Goal: Task Accomplishment & Management: Manage account settings

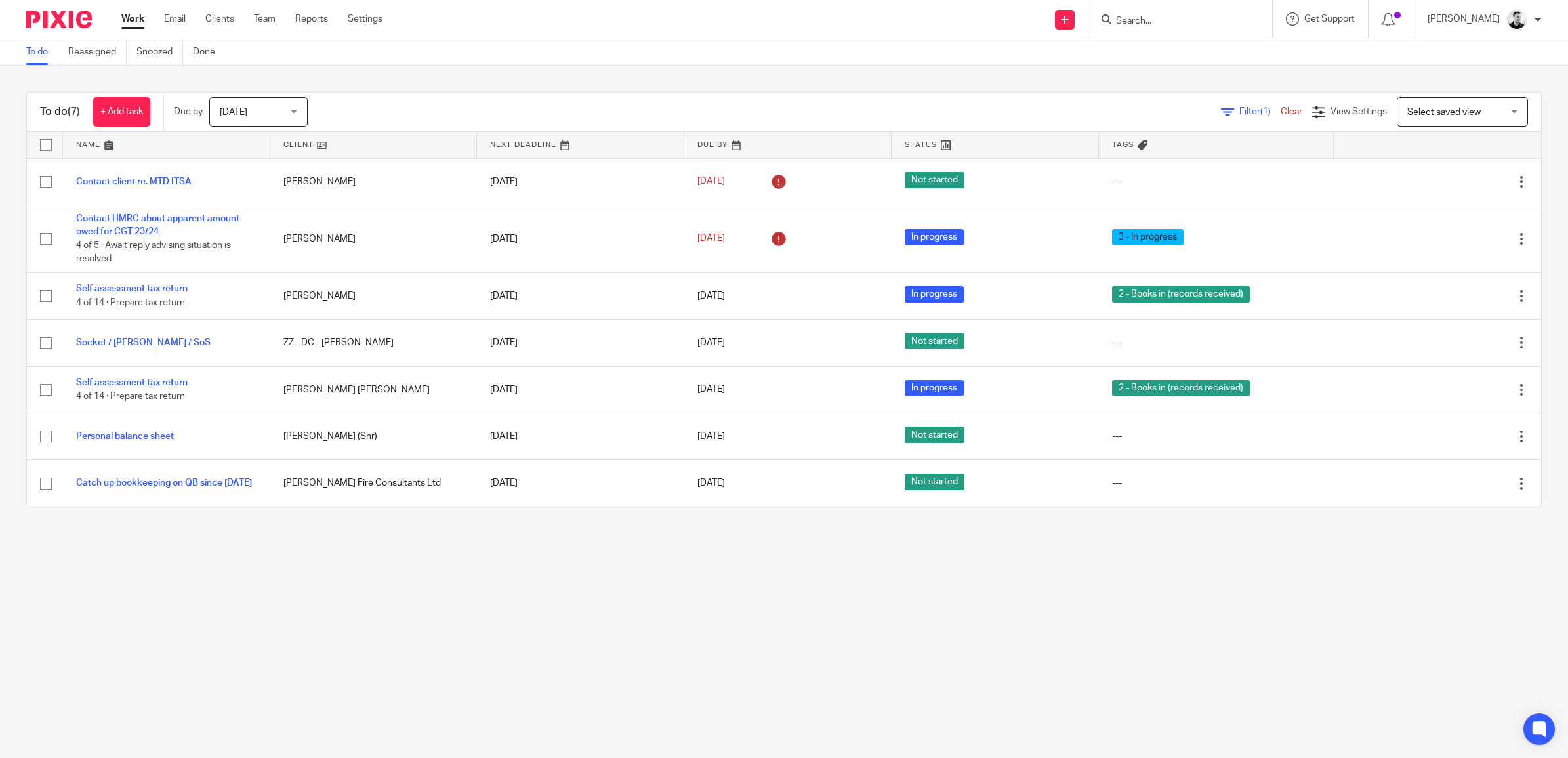
click at [280, 107] on span "[DATE]" at bounding box center [254, 111] width 69 height 27
click at [267, 189] on li "This week" at bounding box center [261, 193] width 97 height 27
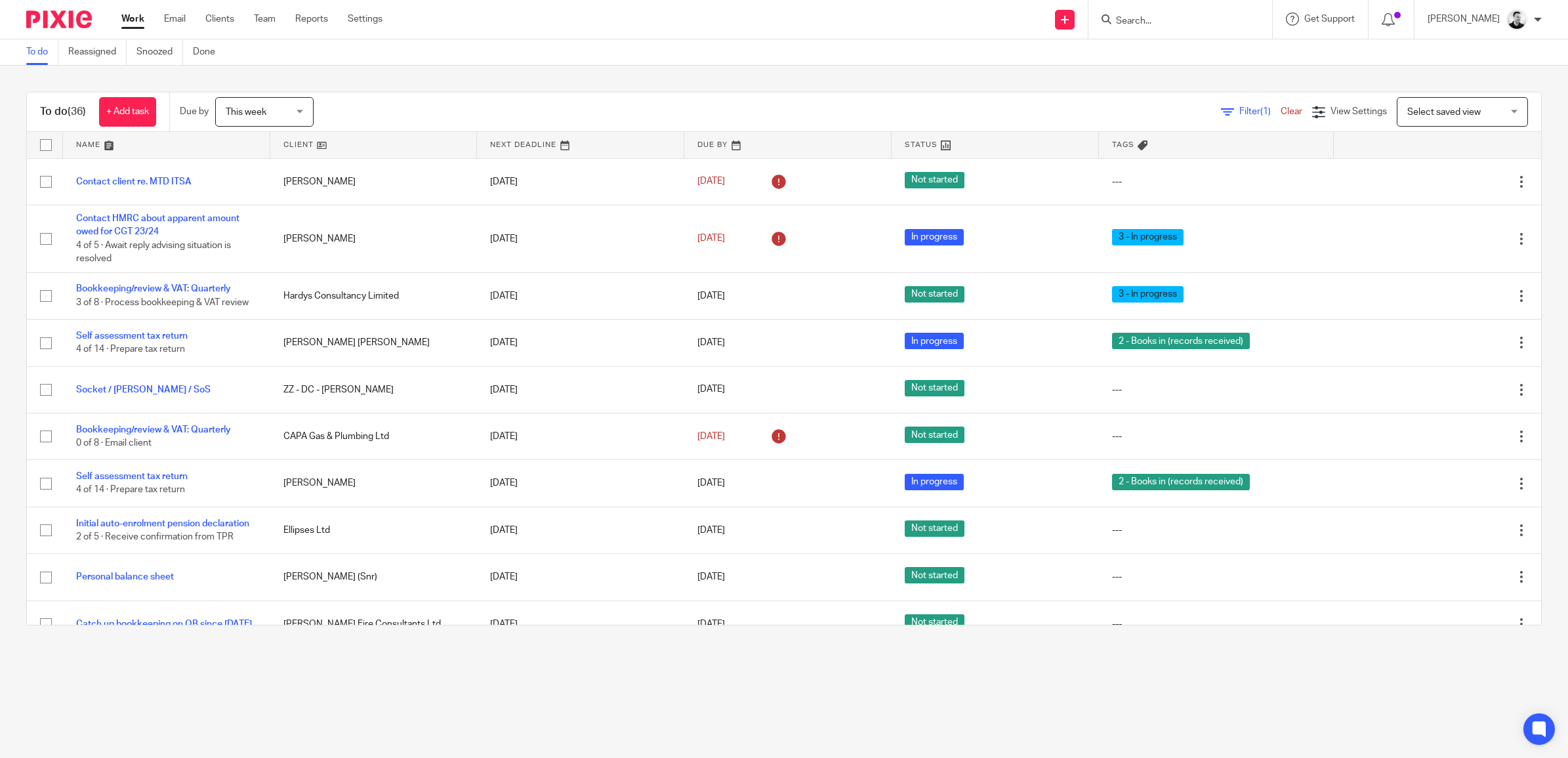
click at [295, 105] on span "This week" at bounding box center [260, 111] width 69 height 27
click at [255, 162] on span "[DATE]" at bounding box center [241, 167] width 27 height 9
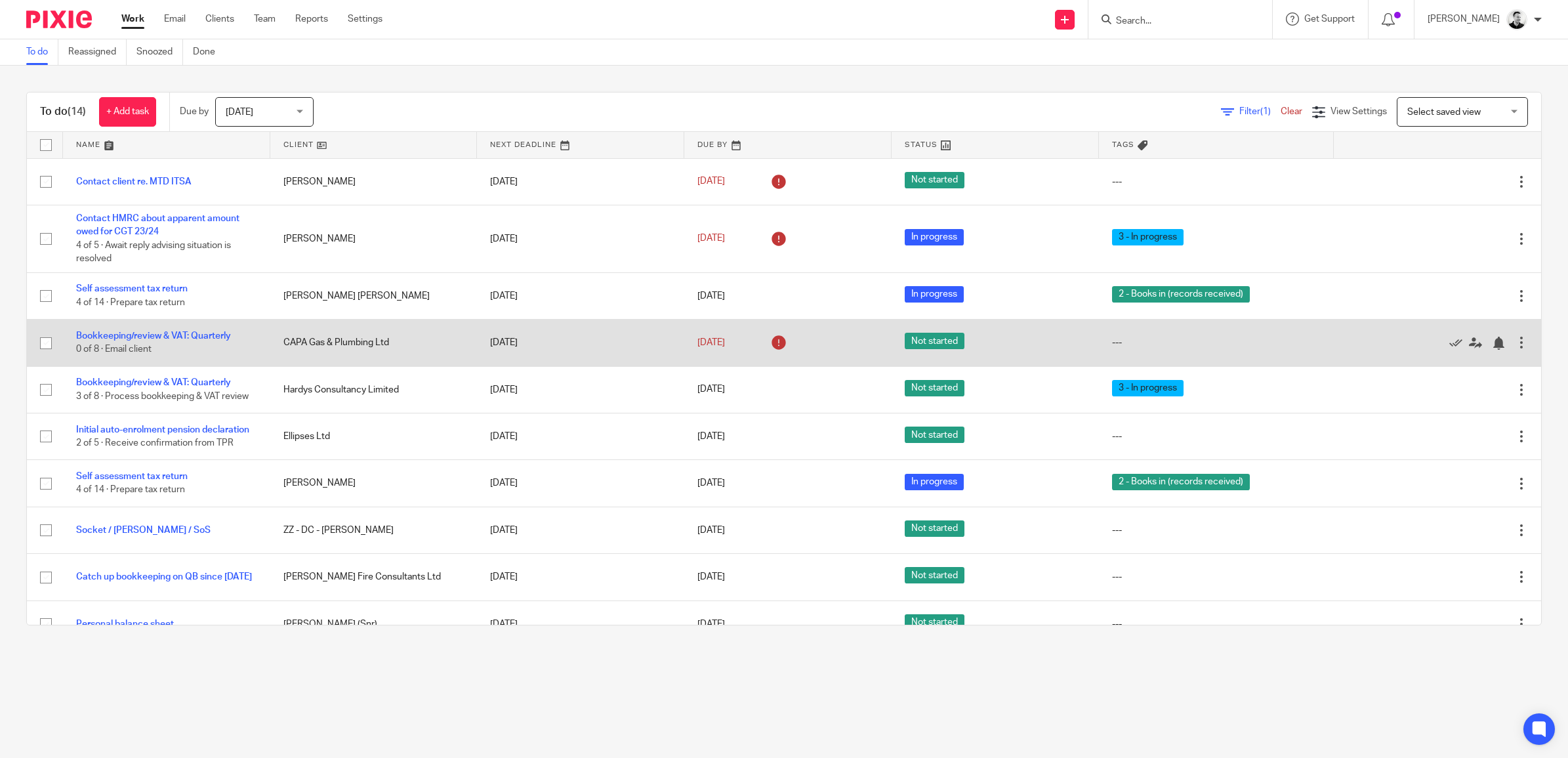
scroll to position [218, 0]
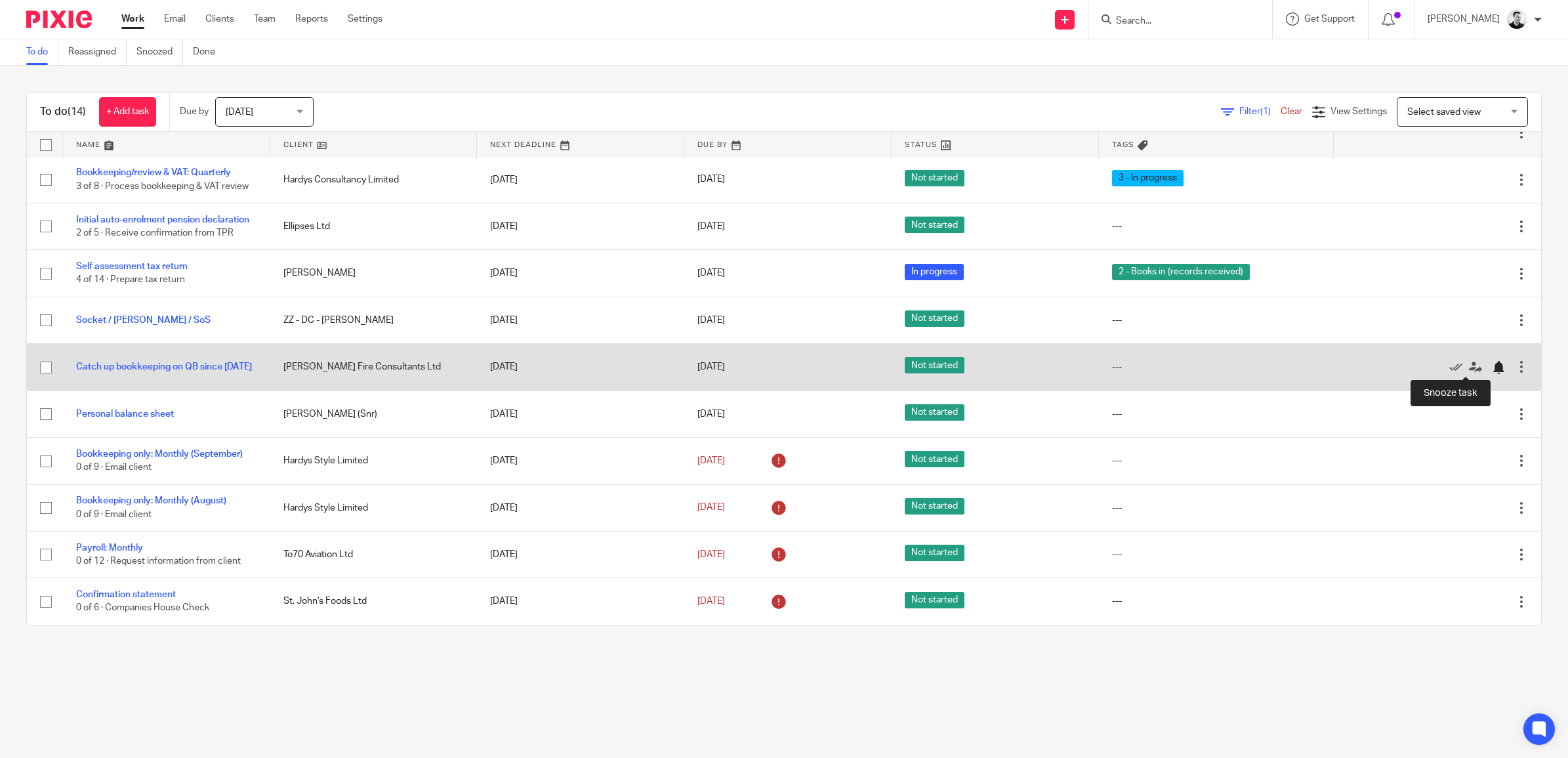
click at [1492, 367] on div at bounding box center [1498, 367] width 13 height 13
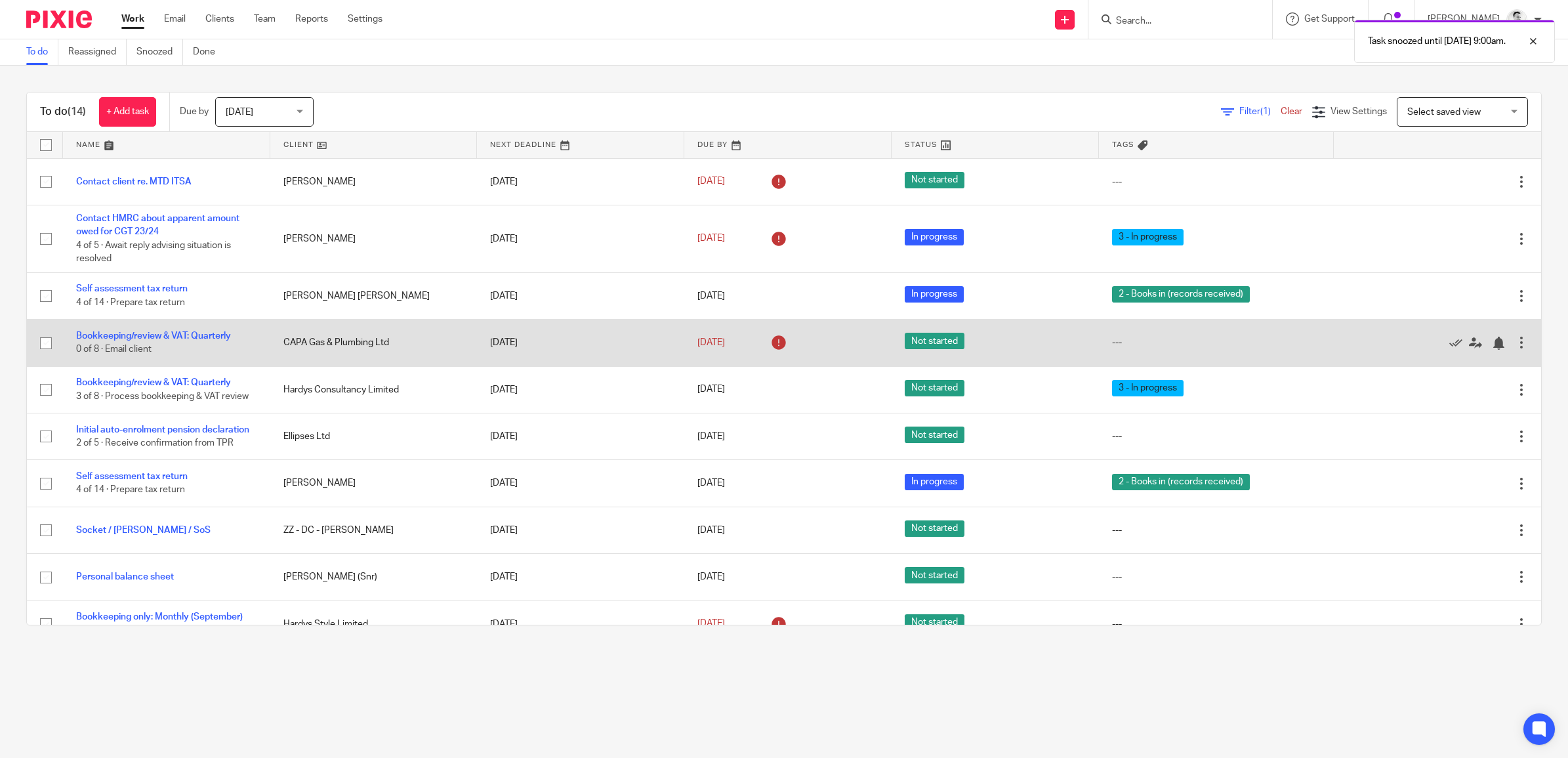
scroll to position [82, 0]
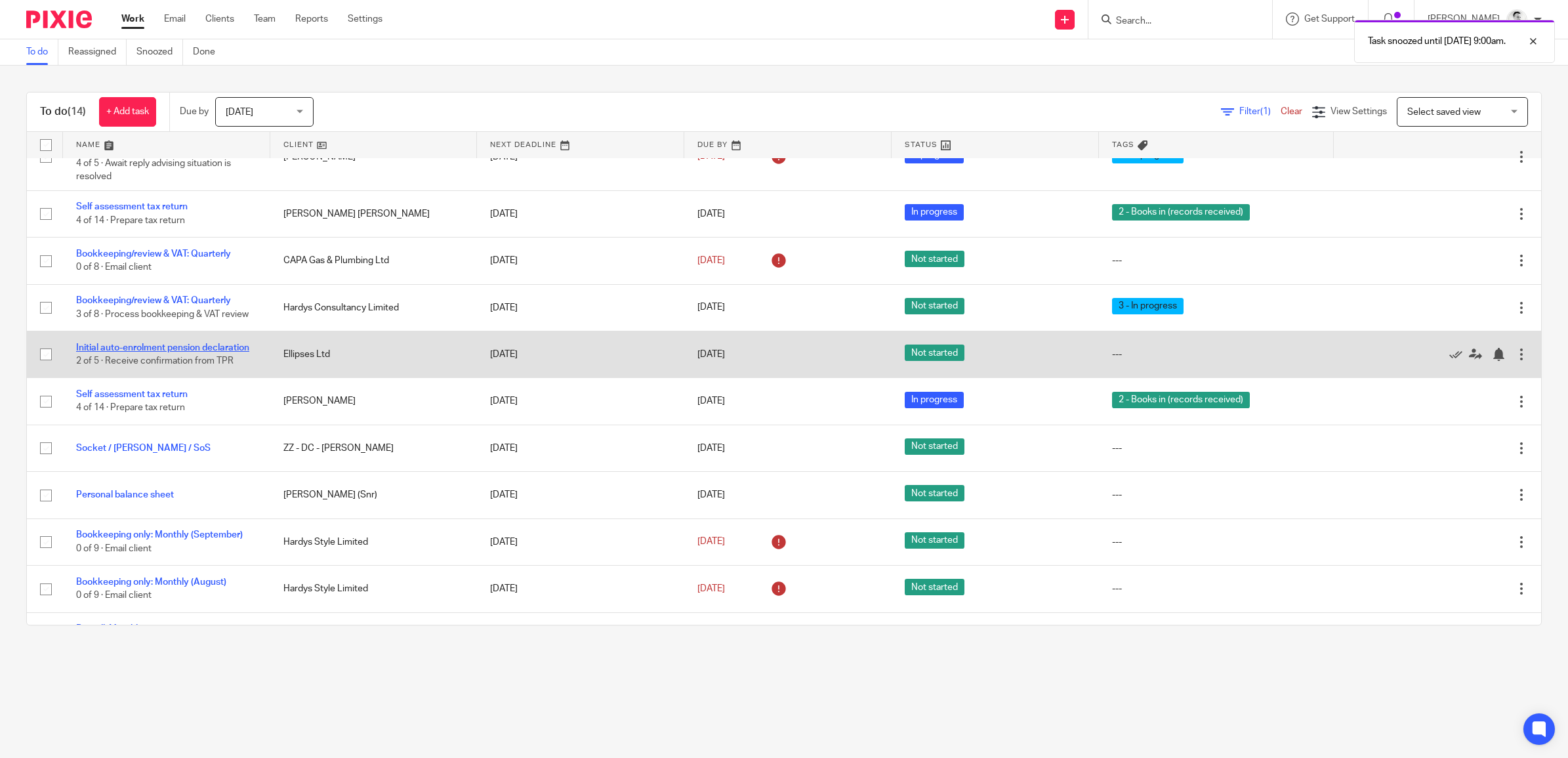
click at [118, 345] on link "Initial auto-enrolment pension declaration" at bounding box center [163, 348] width 173 height 9
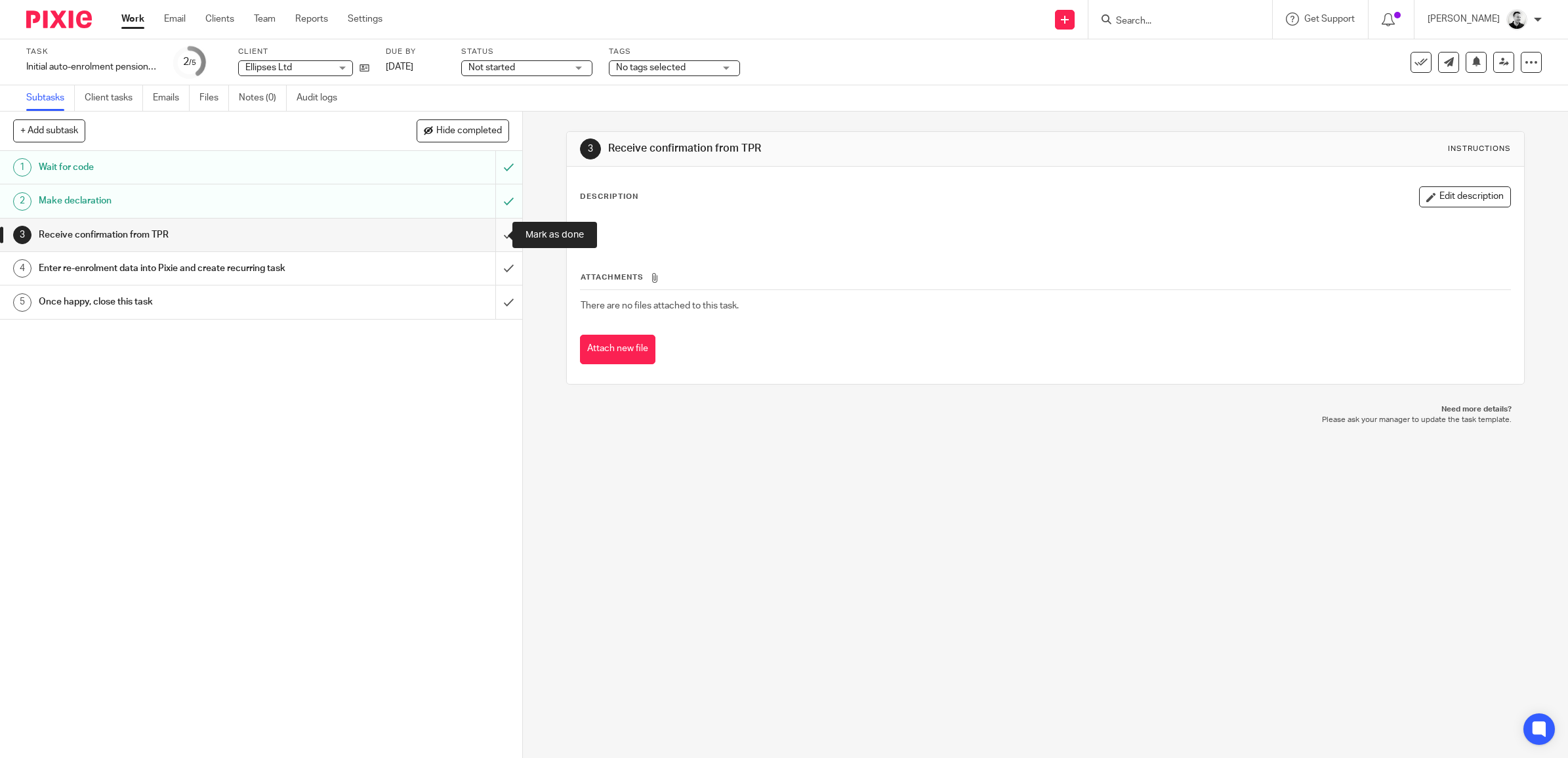
click at [492, 237] on input "submit" at bounding box center [261, 235] width 522 height 33
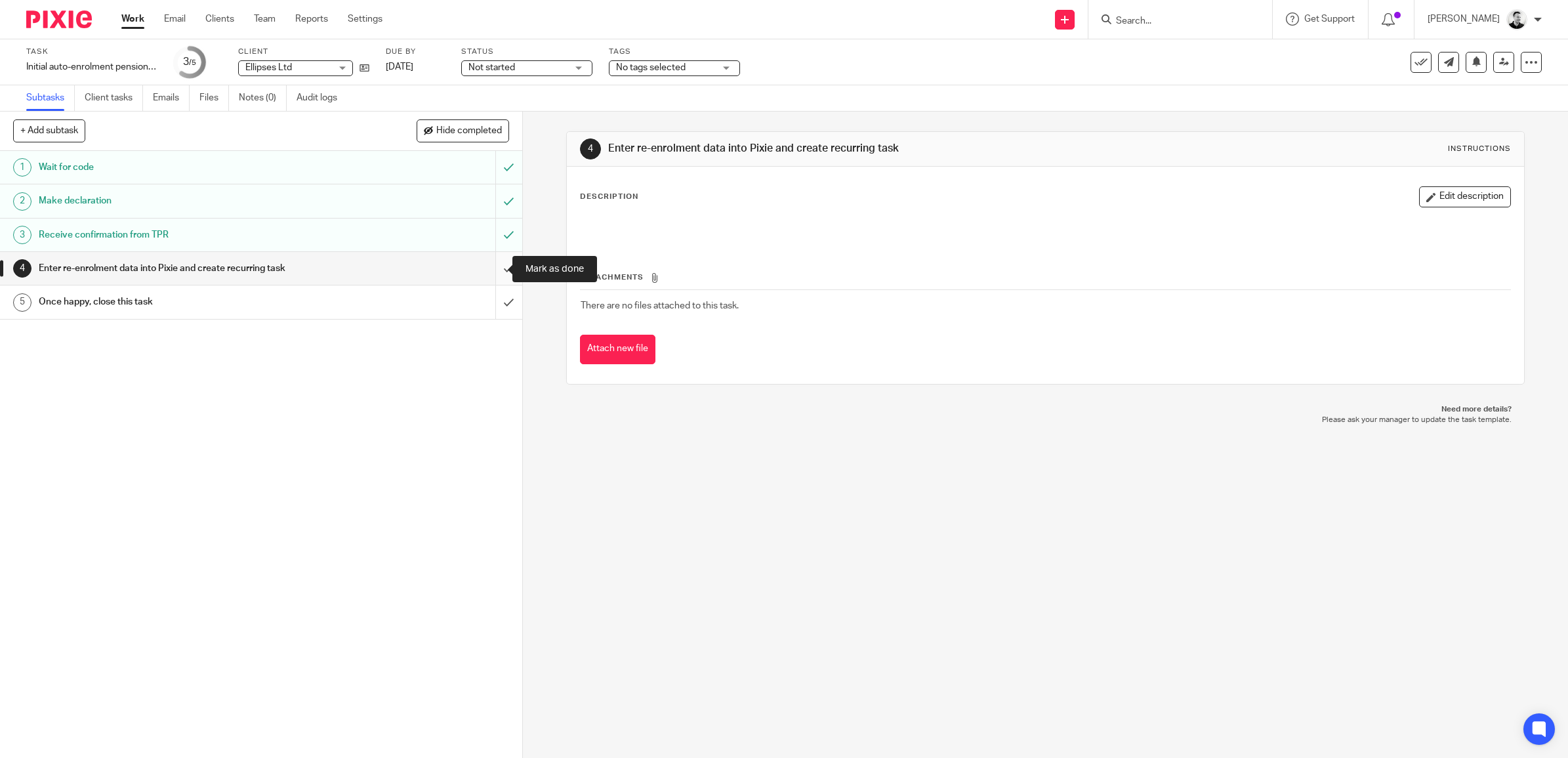
click at [496, 270] on input "submit" at bounding box center [261, 268] width 522 height 33
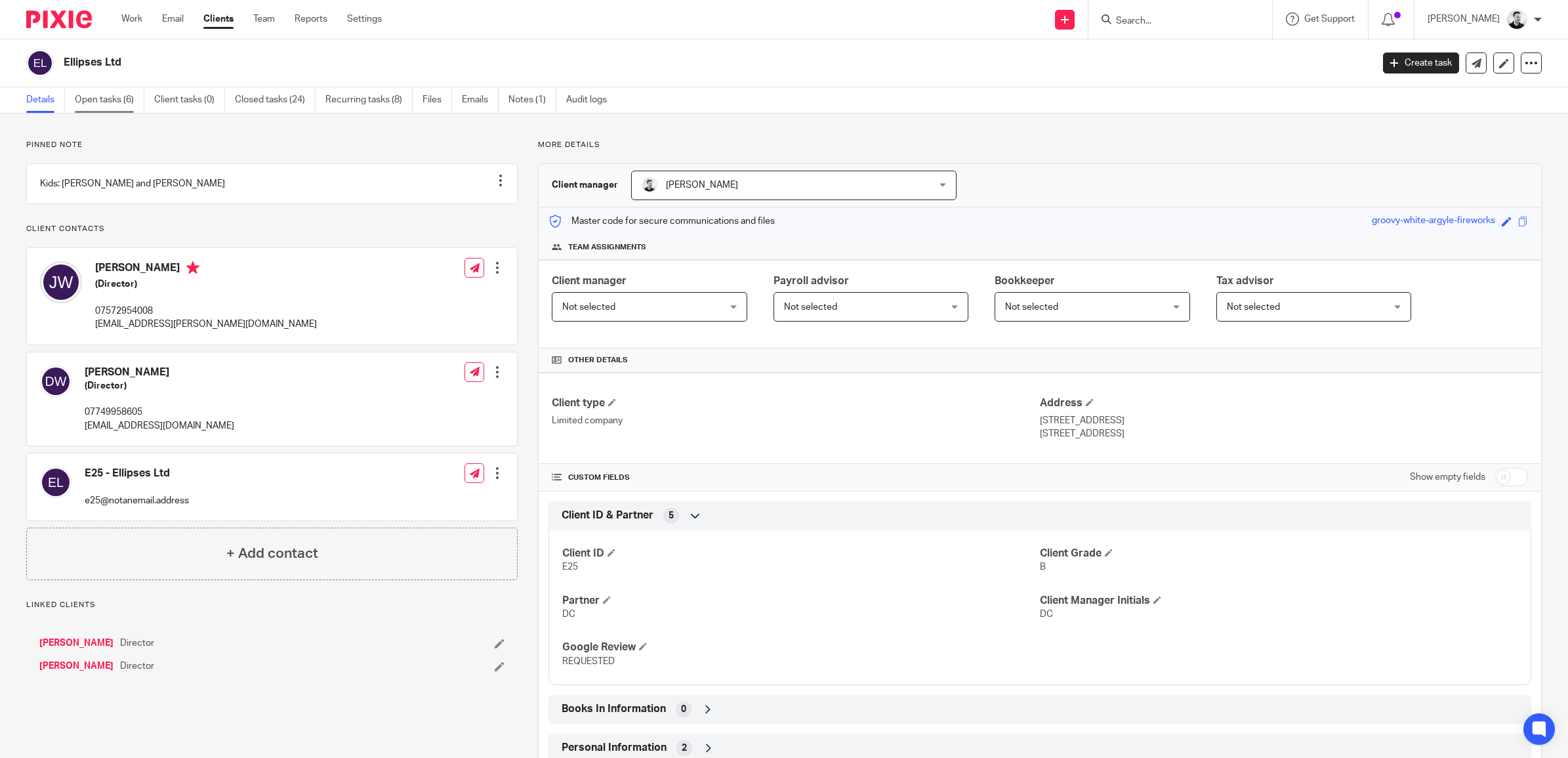
click at [104, 100] on link "Open tasks (6)" at bounding box center [109, 100] width 69 height 26
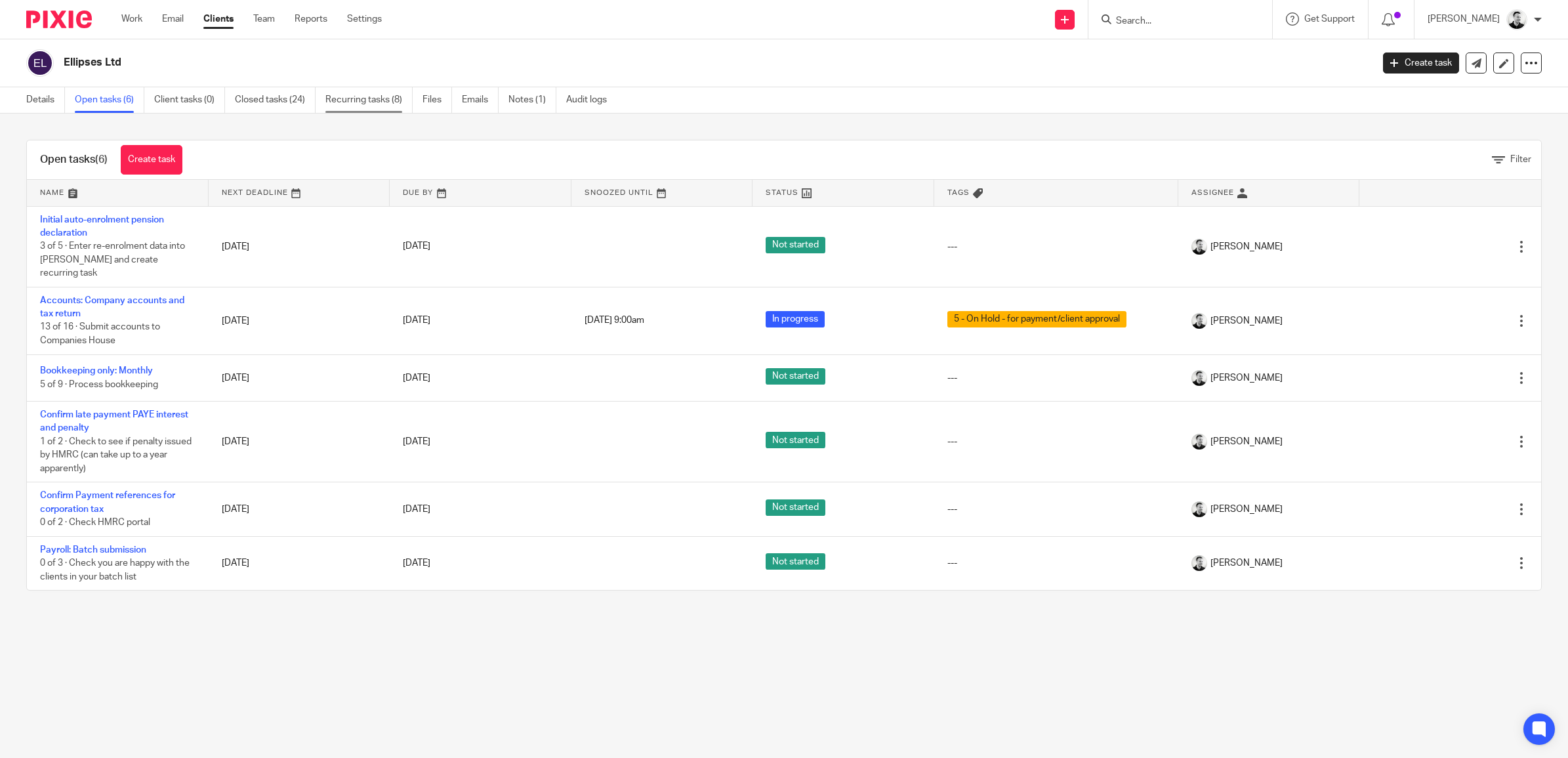
click at [348, 99] on link "Recurring tasks (8)" at bounding box center [369, 100] width 87 height 26
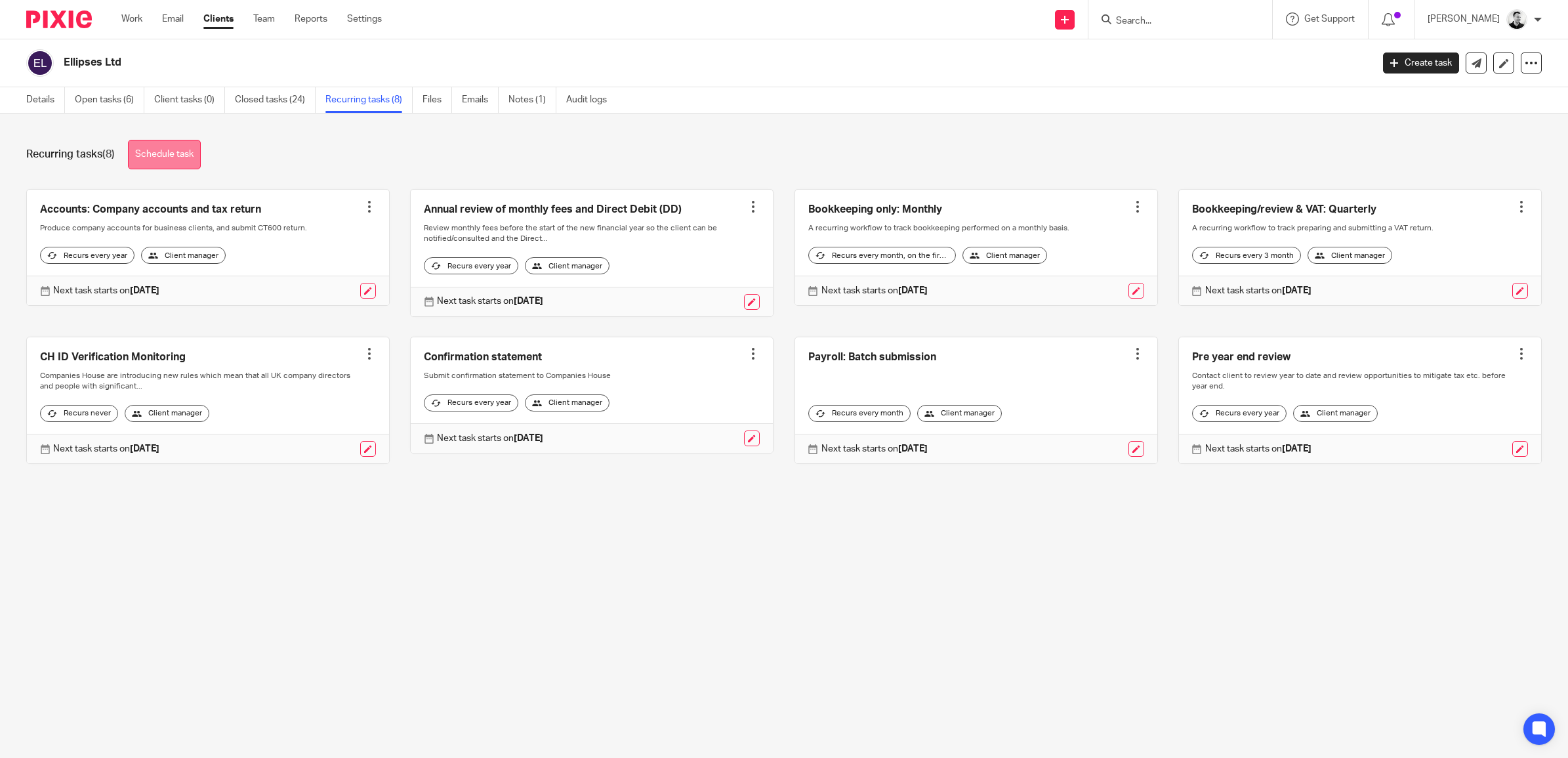
click at [177, 154] on link "Schedule task" at bounding box center [164, 154] width 72 height 30
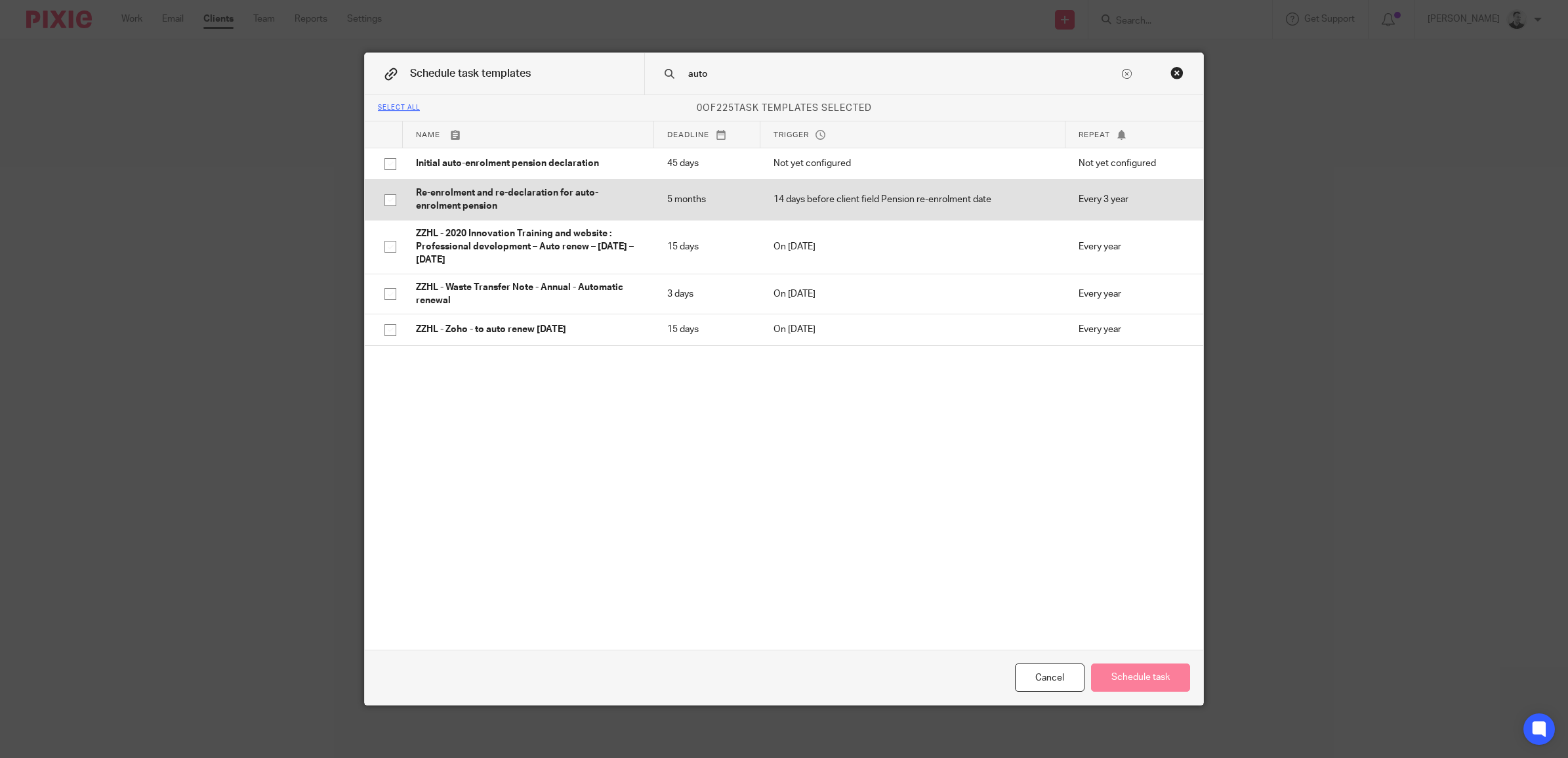
type input "auto"
click at [383, 202] on input "checkbox" at bounding box center [390, 200] width 25 height 25
checkbox input "true"
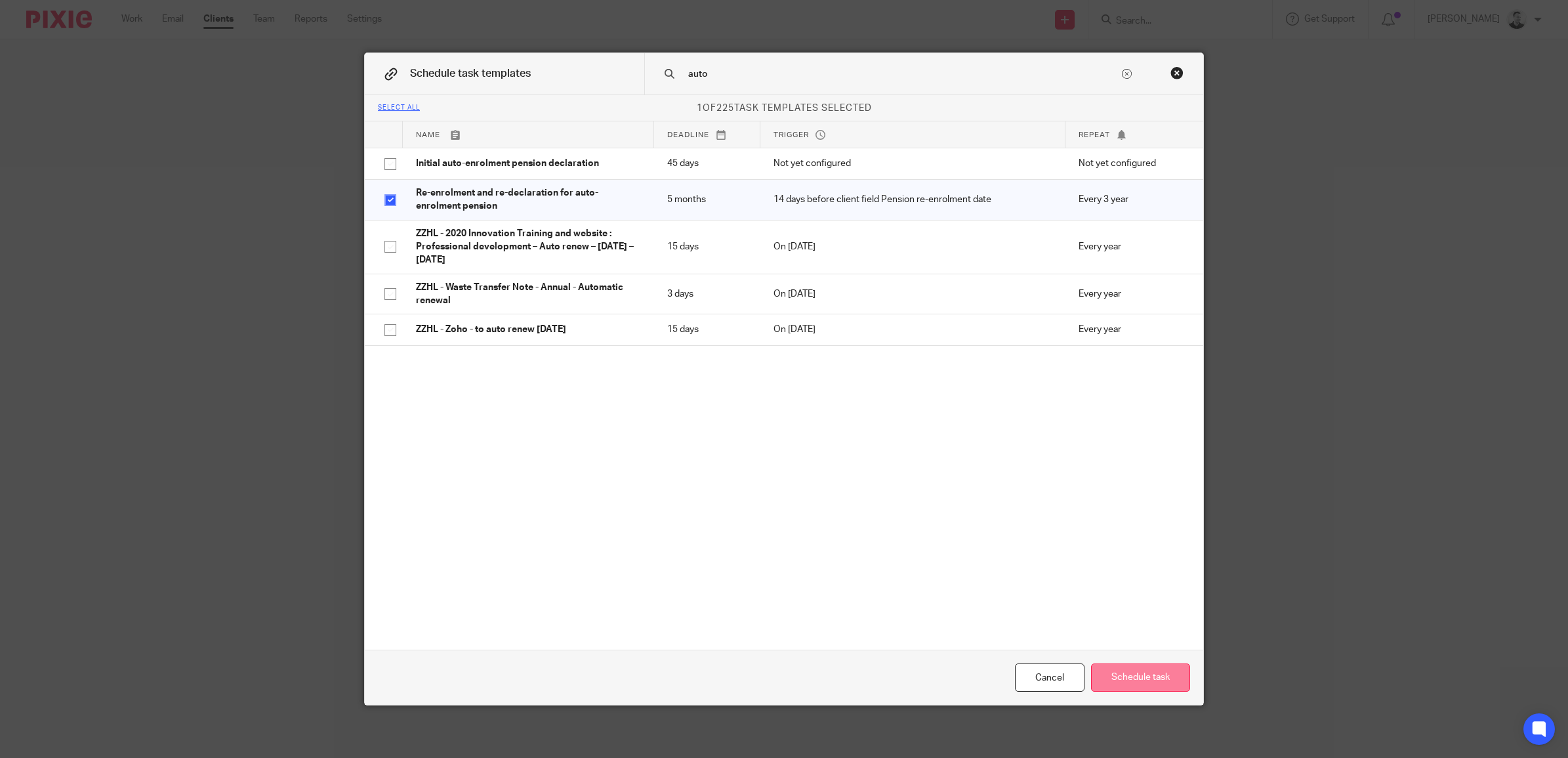
click at [1147, 674] on button "Schedule task" at bounding box center [1140, 678] width 99 height 28
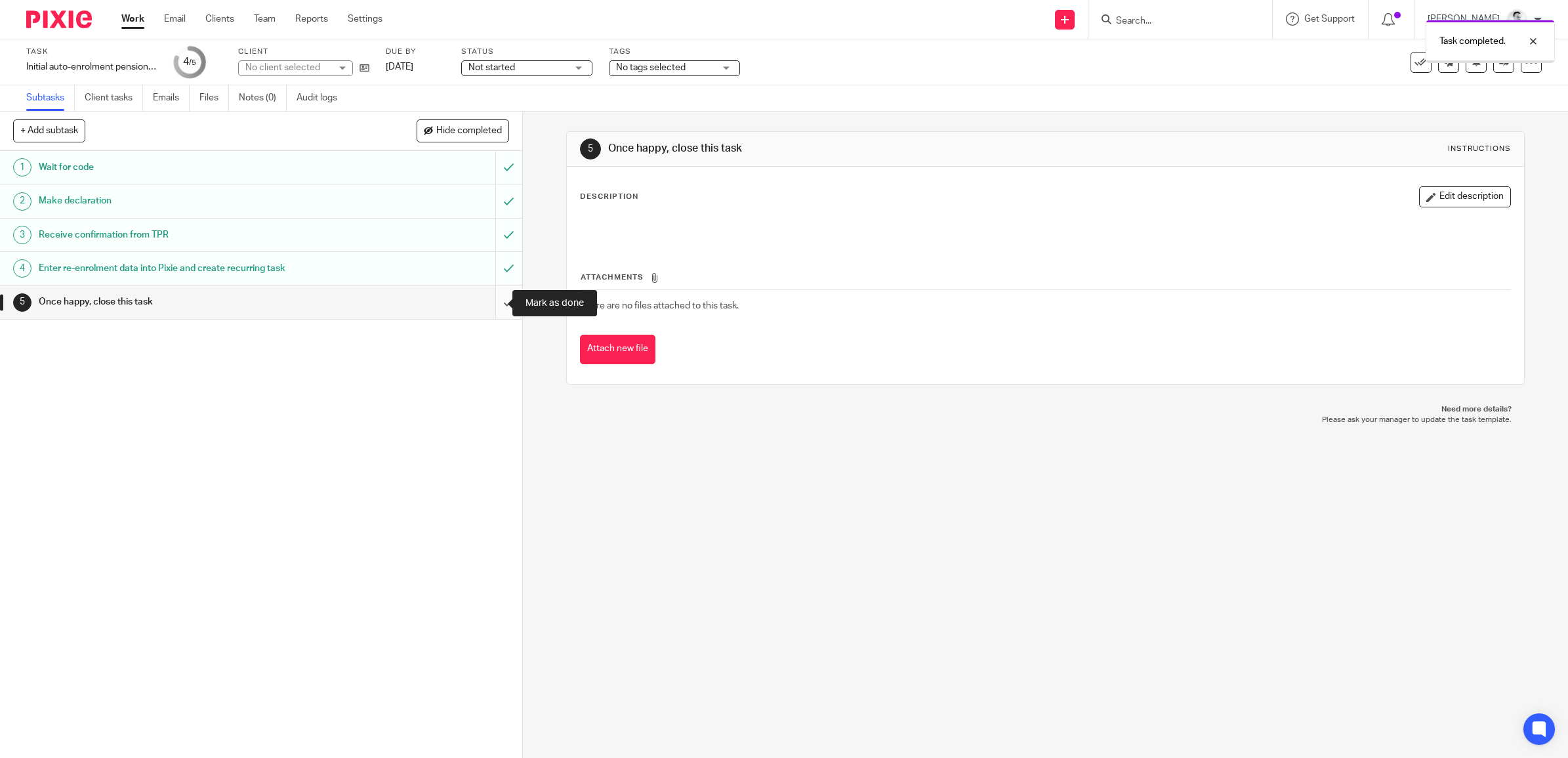
click at [487, 306] on input "submit" at bounding box center [261, 302] width 522 height 33
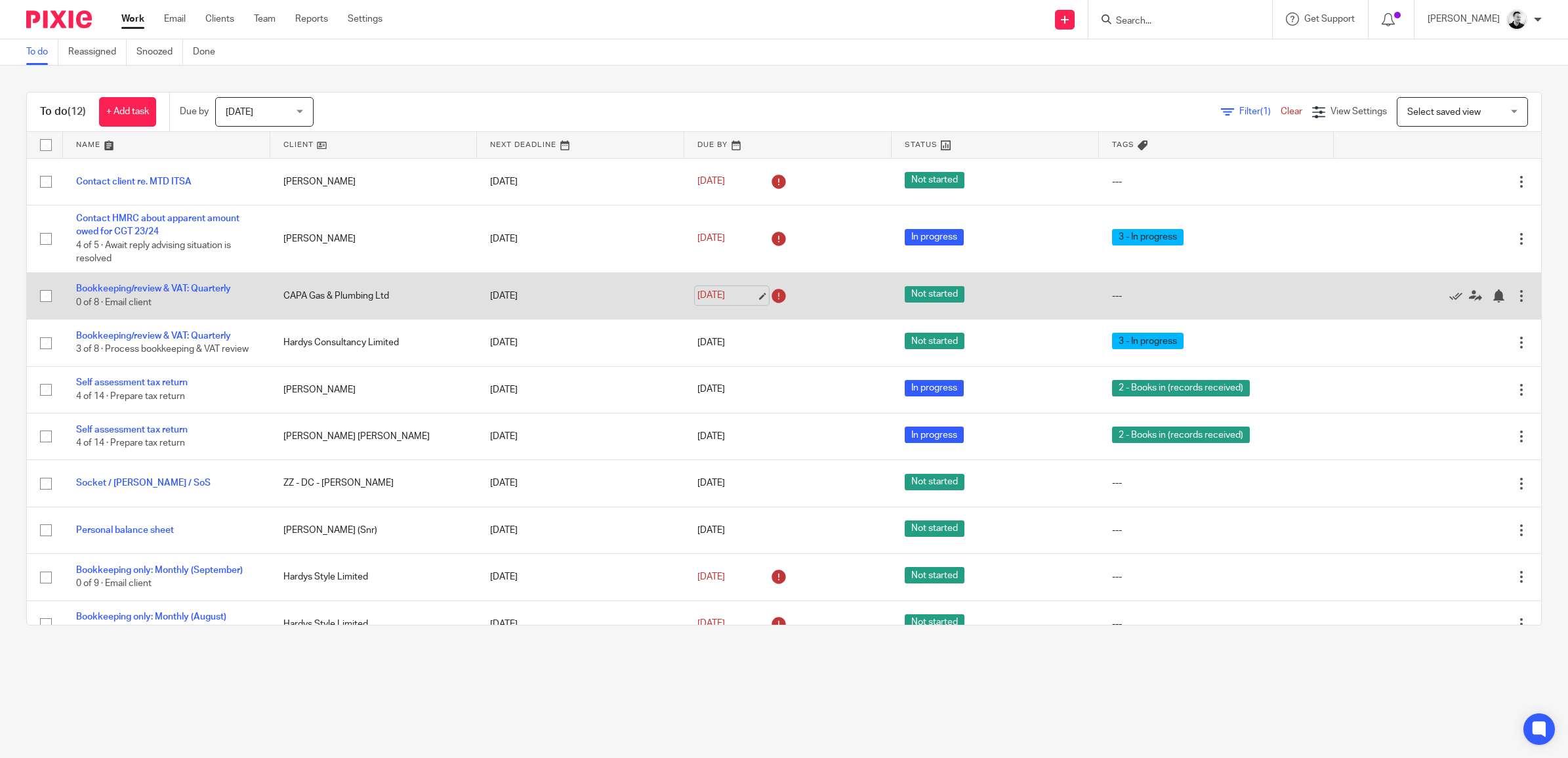
click at [719, 299] on link "14 Oct 2025" at bounding box center [727, 296] width 59 height 14
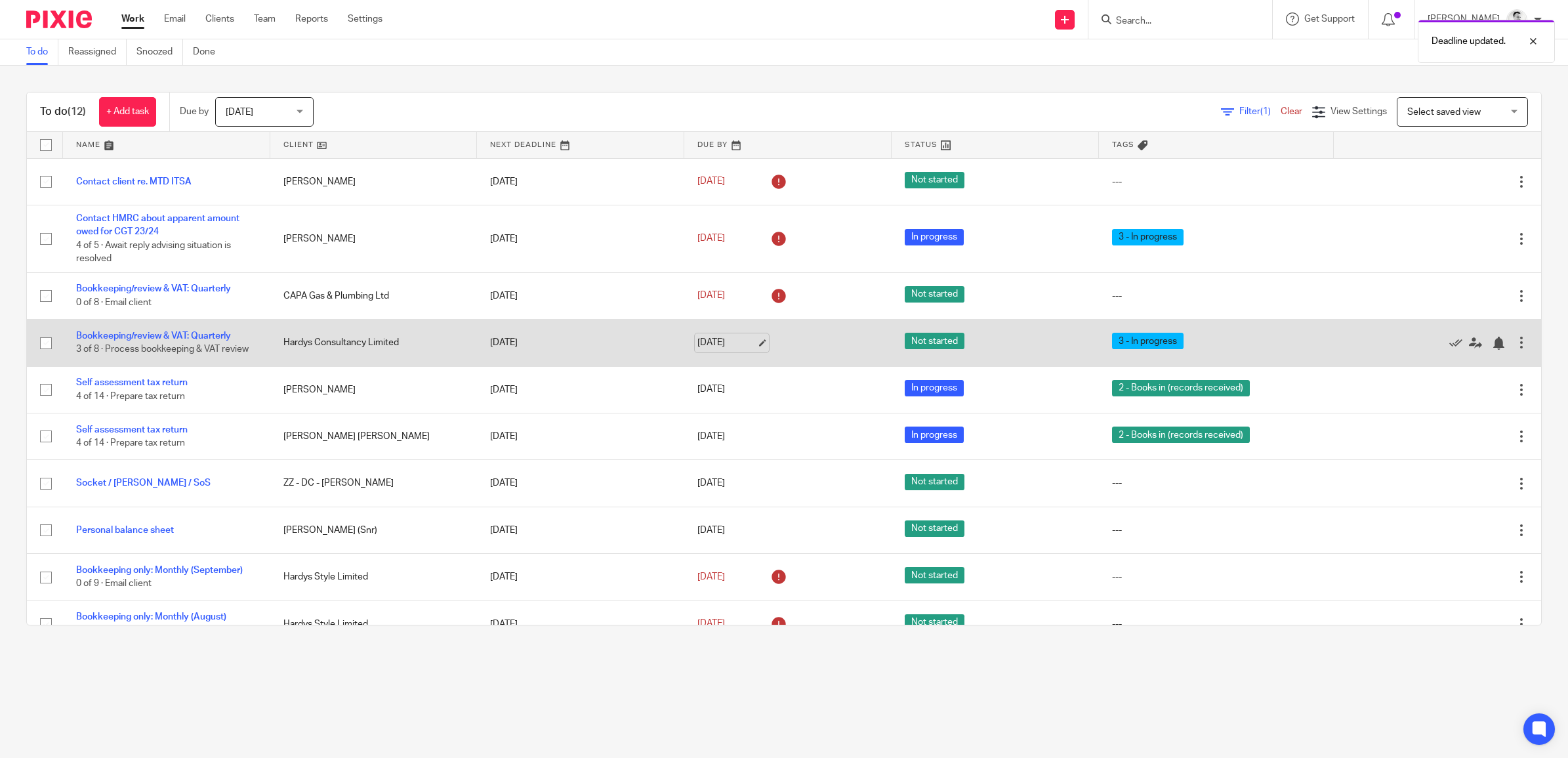
click at [706, 338] on link "14 Oct 2025" at bounding box center [727, 343] width 59 height 14
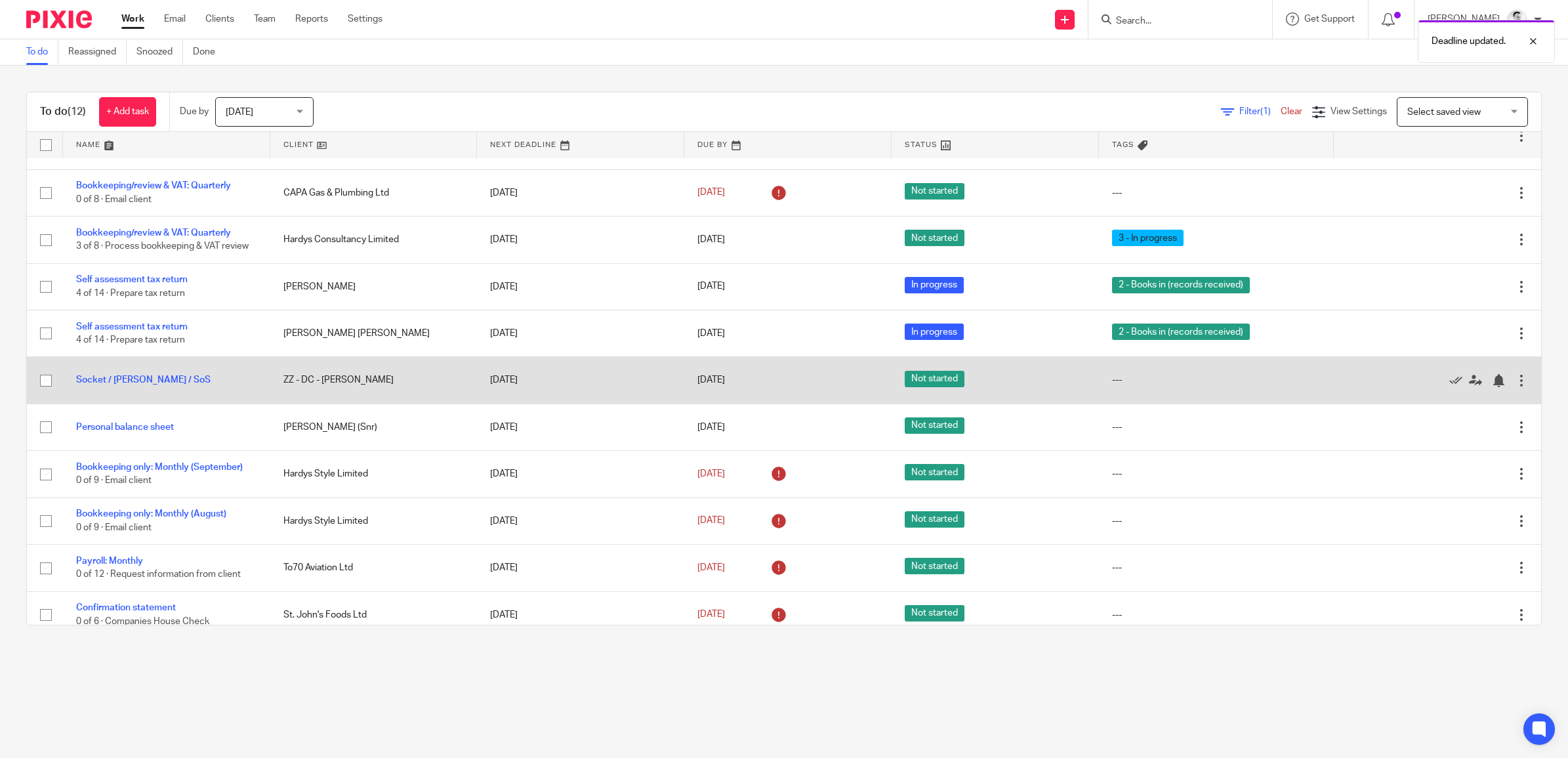
scroll to position [116, 0]
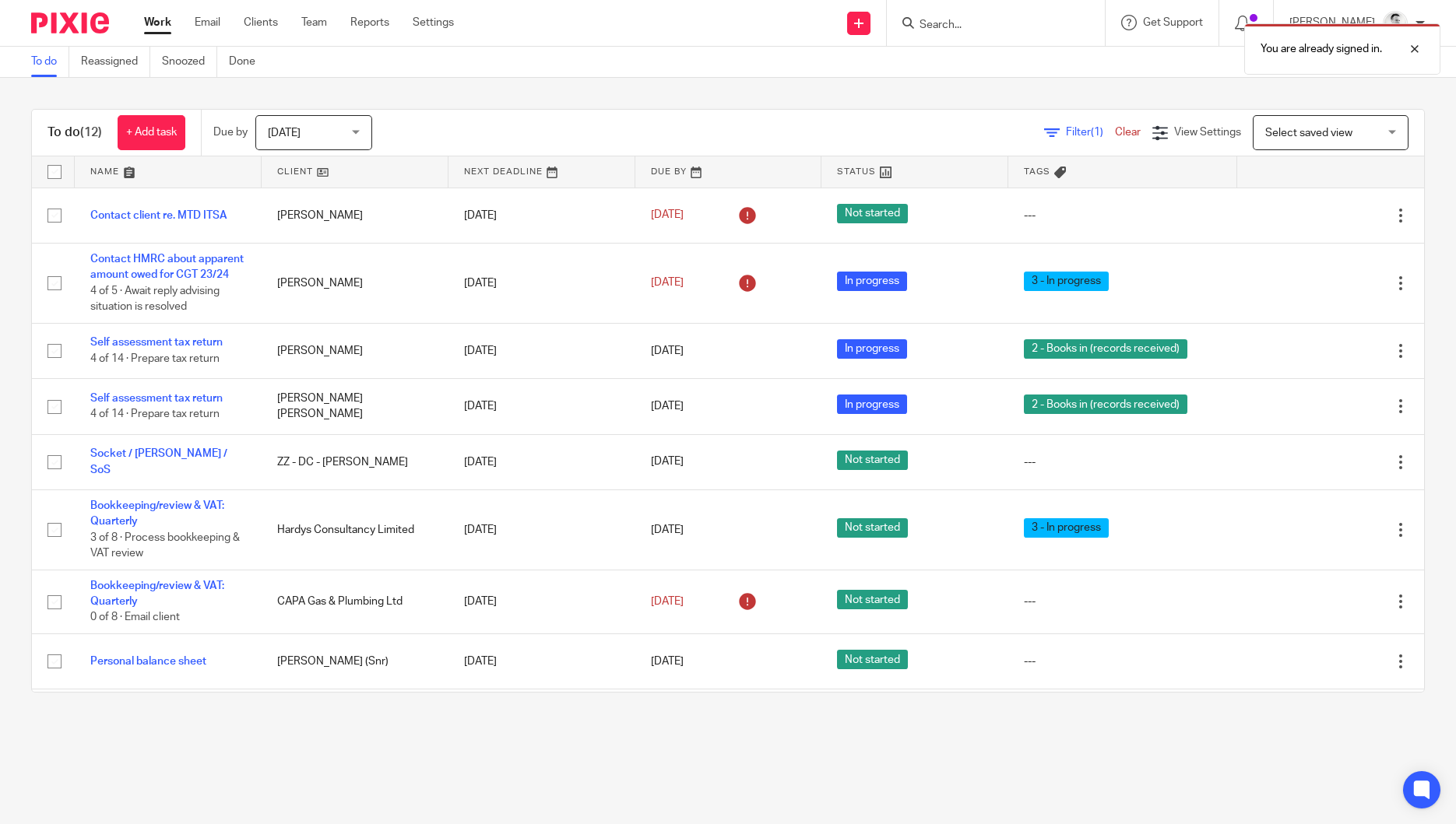
click at [977, 26] on div "You are already signed in." at bounding box center [1084, 45] width 712 height 59
click at [1415, 48] on div at bounding box center [1402, 49] width 42 height 18
click at [981, 23] on input "Search" at bounding box center [989, 25] width 141 height 14
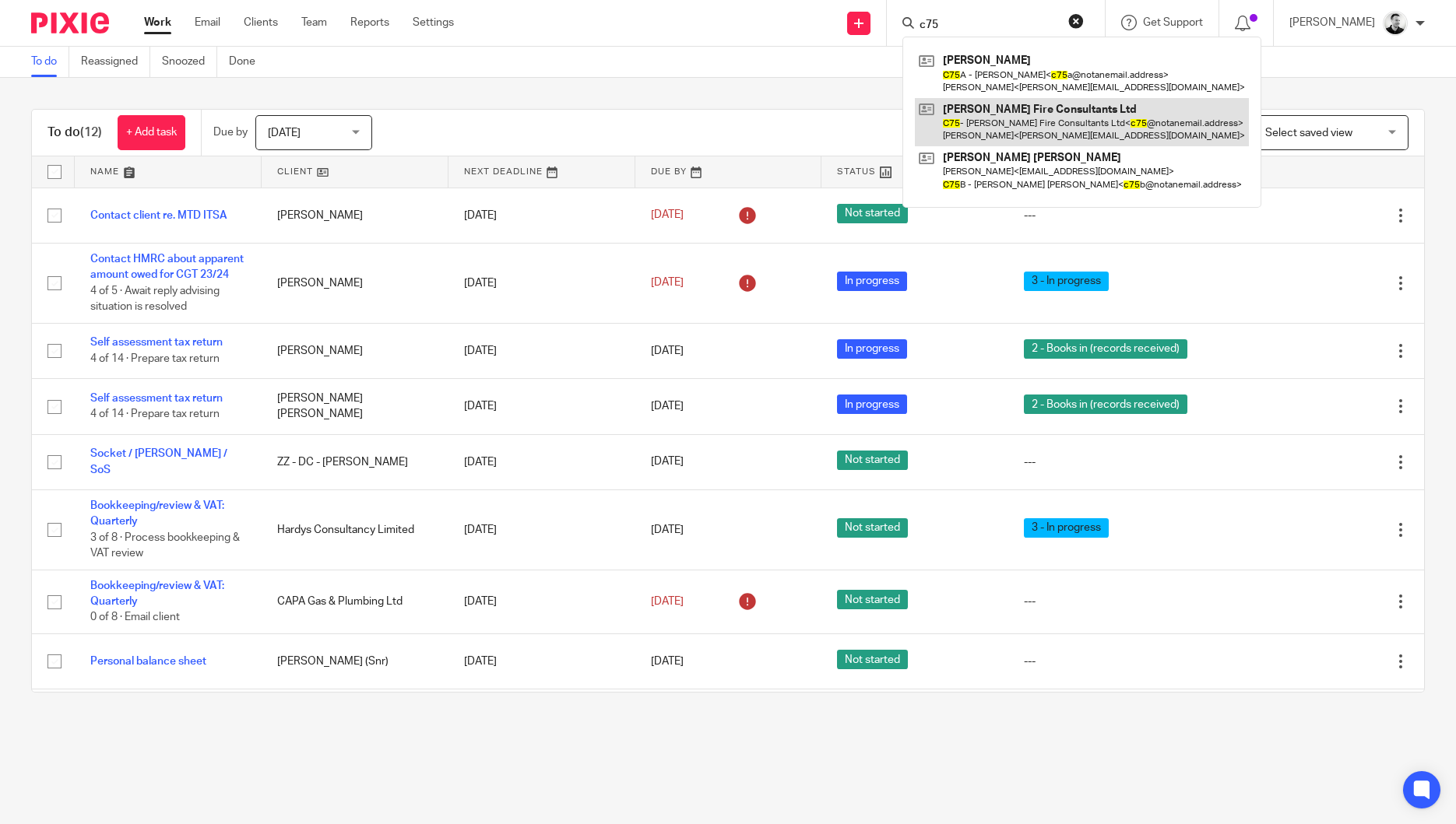
type input "c75"
click at [1021, 115] on link at bounding box center [1081, 122] width 334 height 48
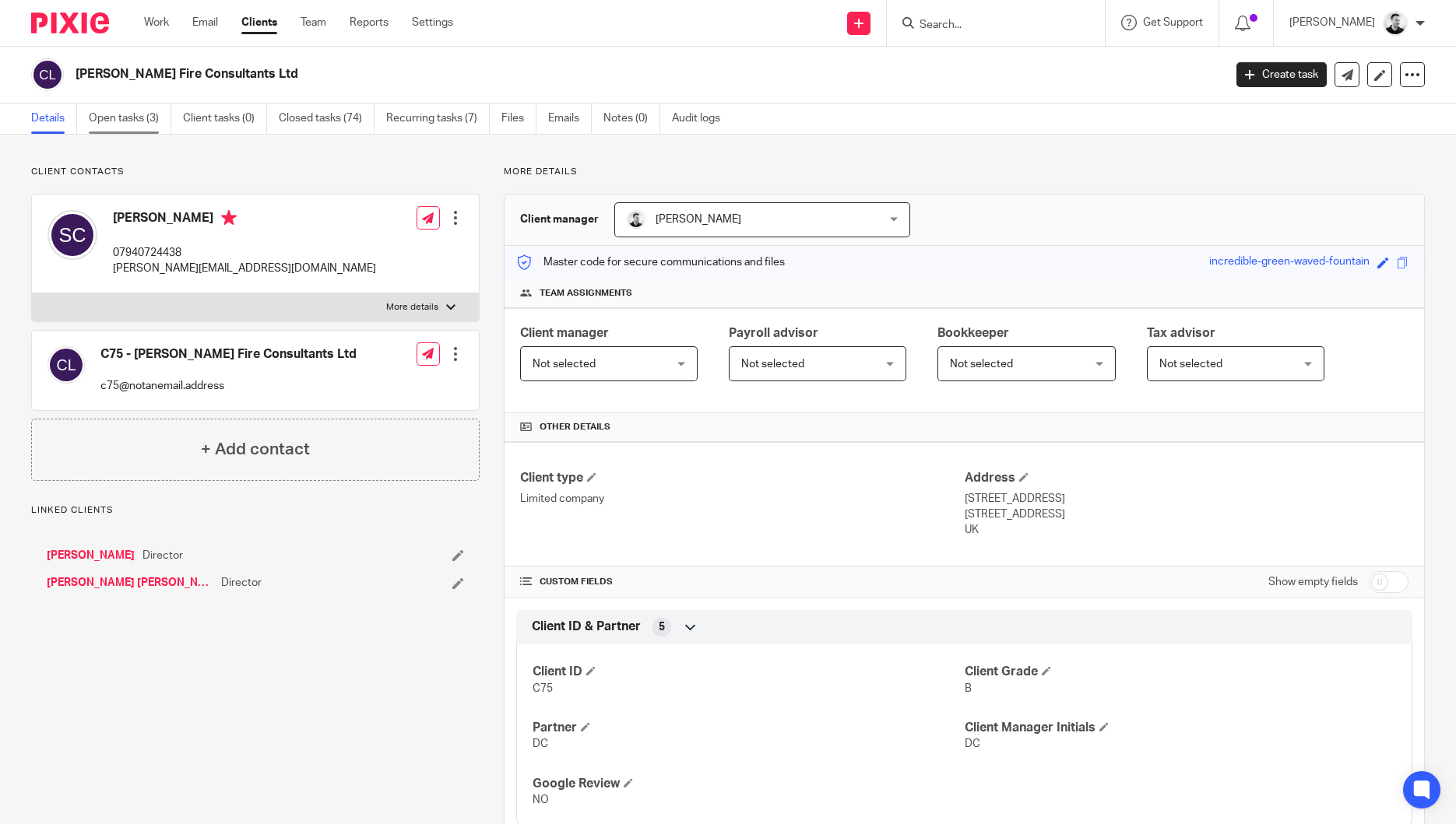
click at [131, 119] on link "Open tasks (3)" at bounding box center [130, 118] width 82 height 31
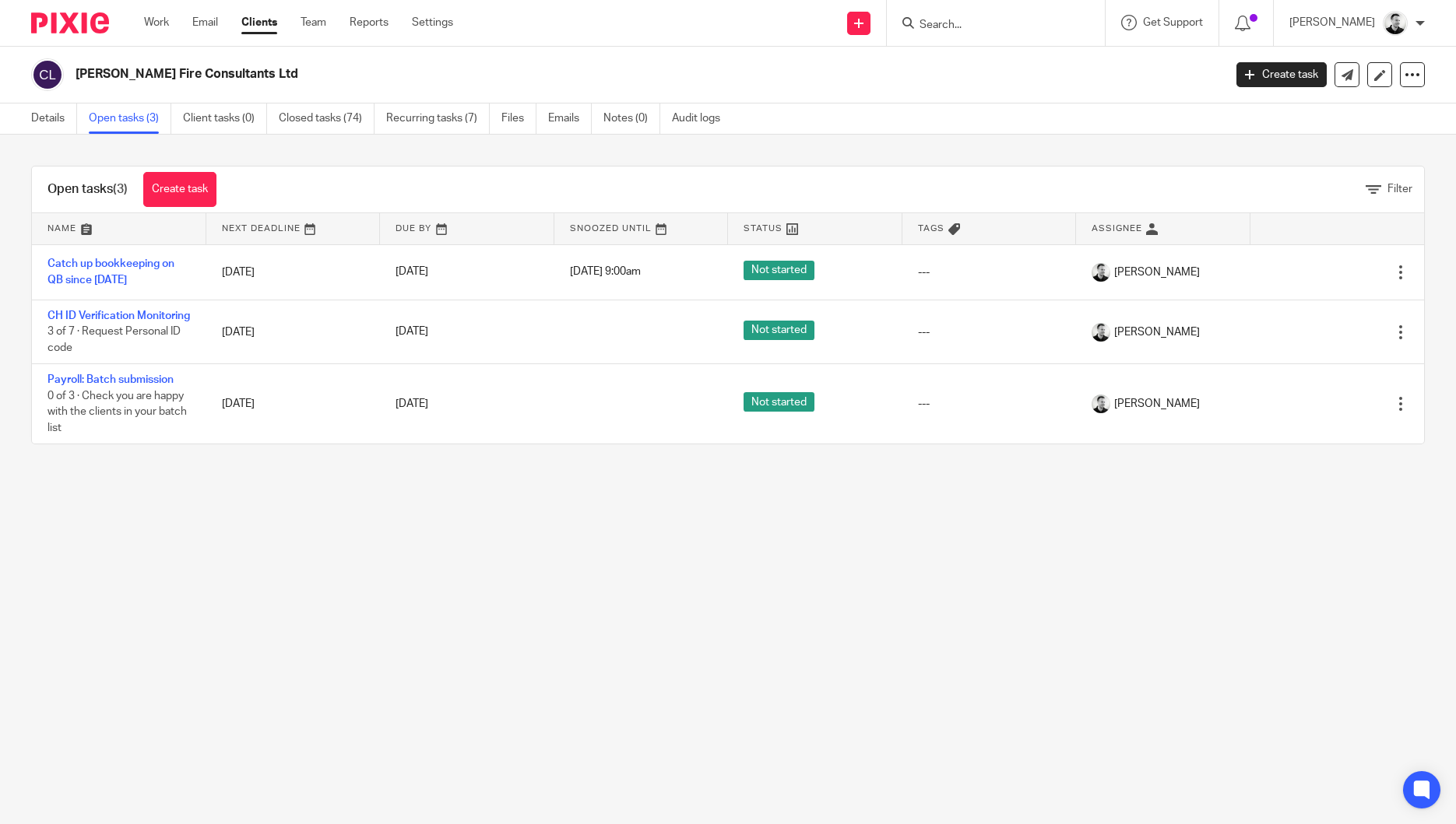
drag, startPoint x: 94, startPoint y: 315, endPoint x: 51, endPoint y: 495, distance: 185.1
click at [51, 498] on main "[PERSON_NAME] Fire Consultants Ltd Create task Update from Companies House Expo…" at bounding box center [728, 412] width 1456 height 824
